Goal: Navigation & Orientation: Find specific page/section

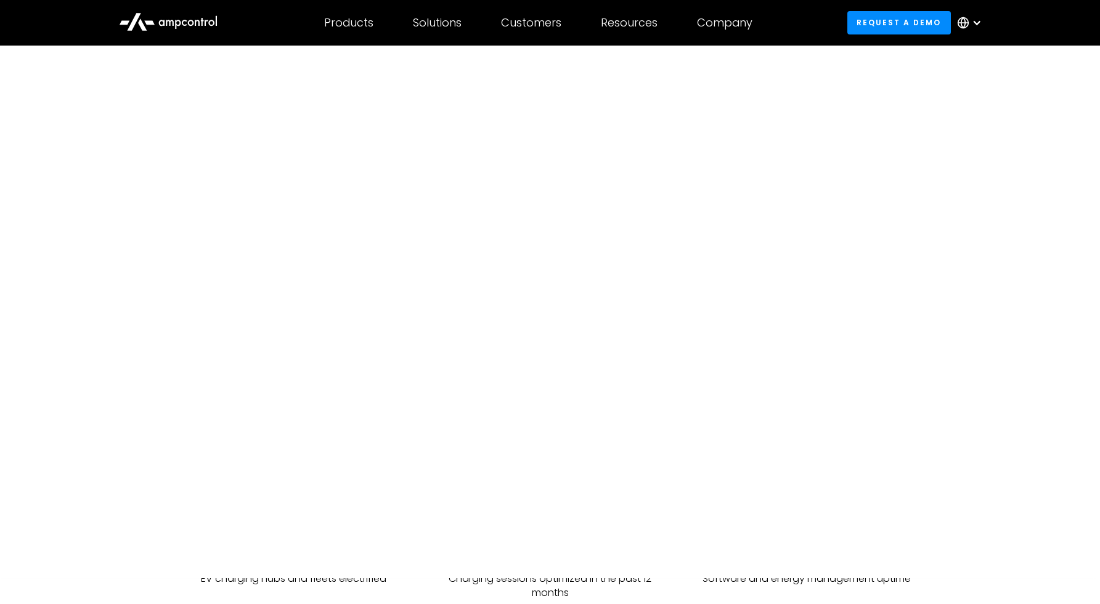
scroll to position [27, 0]
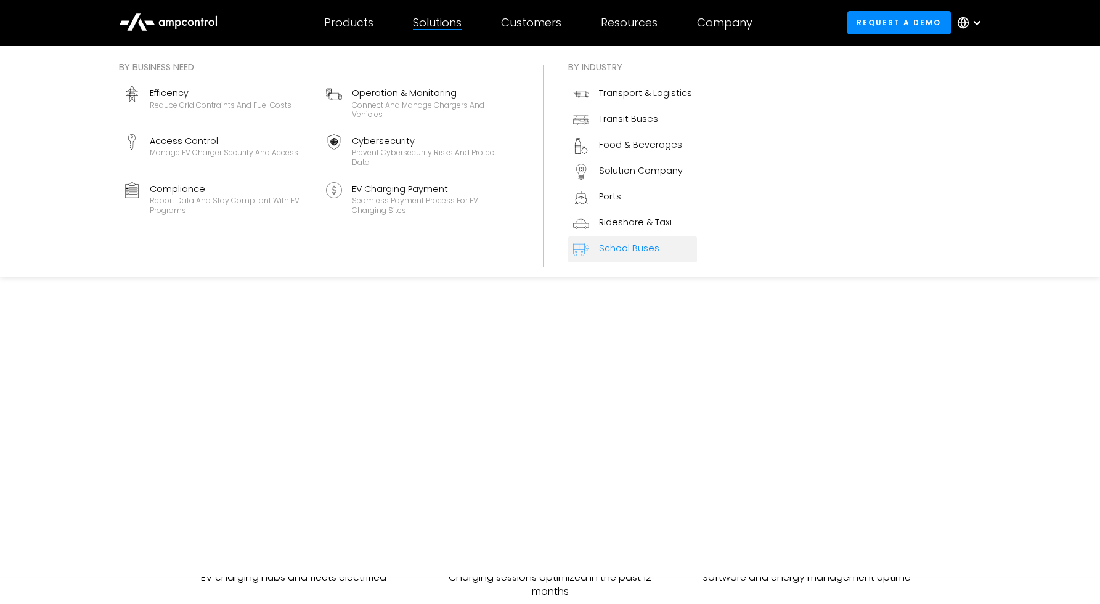
click at [608, 240] on link "School Buses" at bounding box center [632, 250] width 129 height 26
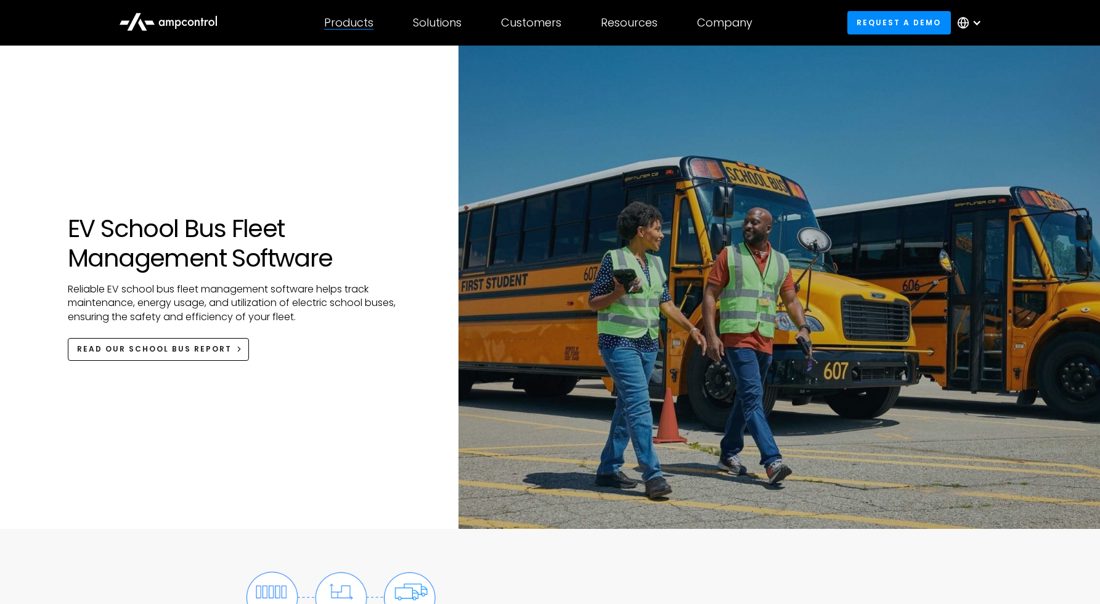
click at [345, 31] on div "Products Products Energy Management Load management, cost optimization, oversub…" at bounding box center [348, 22] width 89 height 43
click at [177, 33] on icon at bounding box center [168, 21] width 99 height 30
